Goal: Task Accomplishment & Management: Use online tool/utility

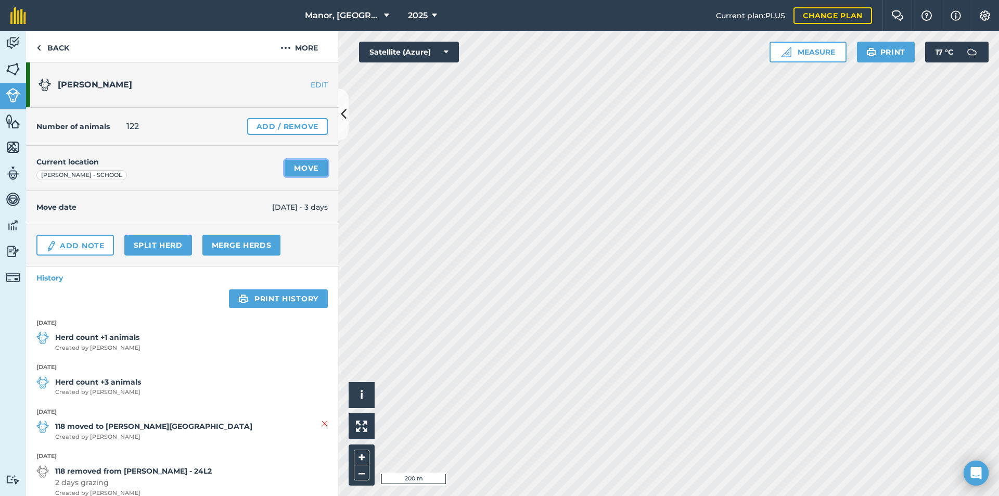
click at [299, 168] on link "Move" at bounding box center [306, 168] width 43 height 17
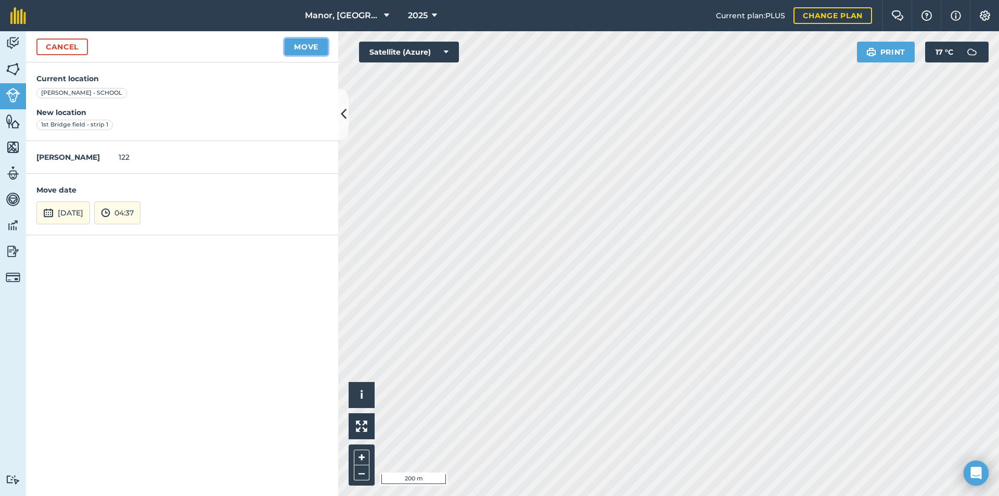
click at [309, 46] on button "Move" at bounding box center [306, 46] width 43 height 17
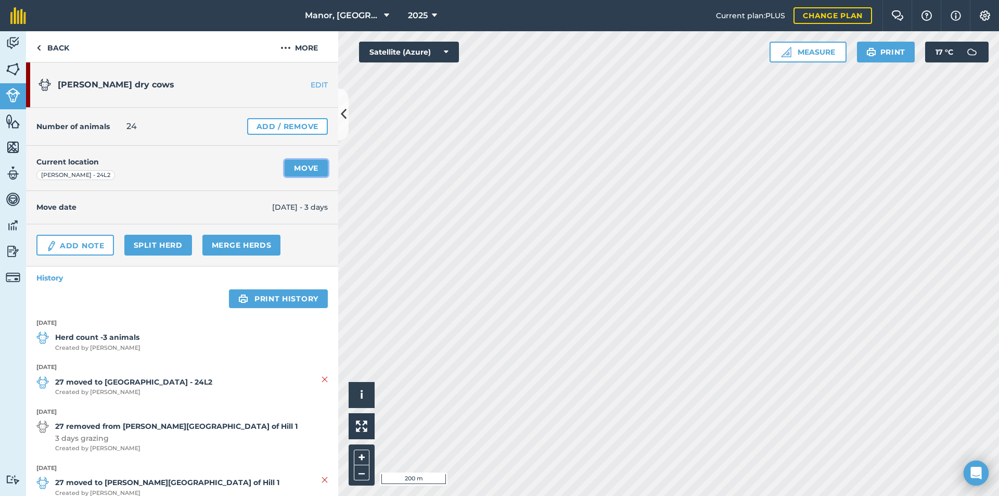
click at [288, 167] on link "Move" at bounding box center [306, 168] width 43 height 17
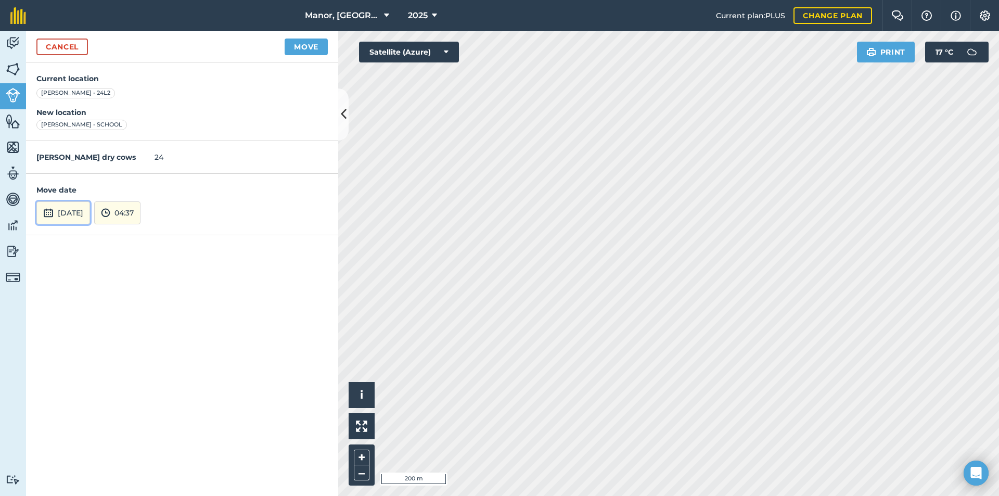
click at [90, 211] on button "[DATE]" at bounding box center [63, 212] width 54 height 23
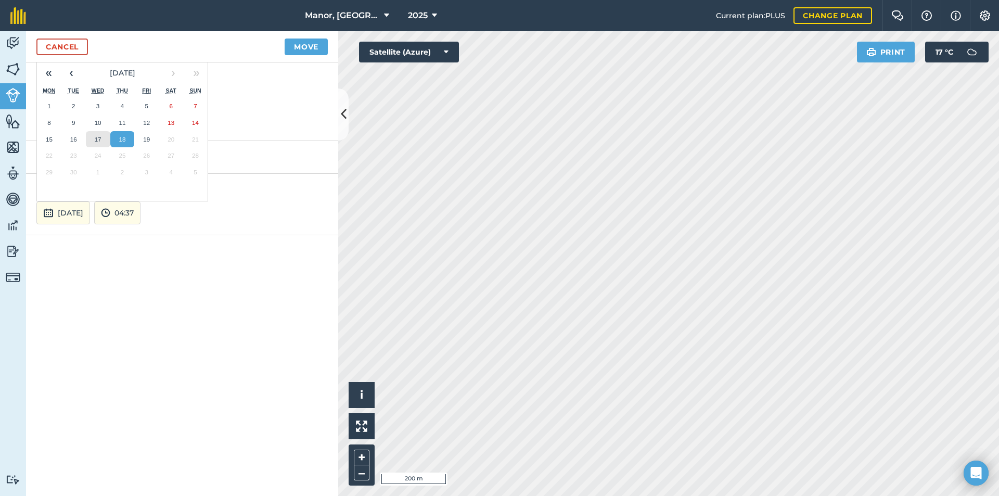
click at [97, 142] on abbr "17" at bounding box center [98, 139] width 7 height 7
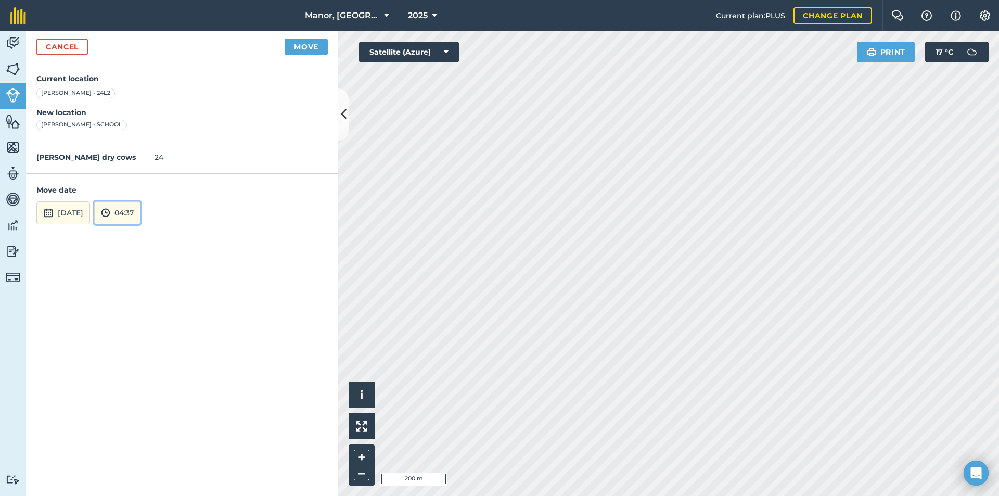
click at [140, 213] on button "04:37" at bounding box center [117, 212] width 46 height 23
click at [144, 187] on button "14:30" at bounding box center [119, 187] width 49 height 17
click at [292, 50] on button "Move" at bounding box center [306, 46] width 43 height 17
